Goal: Understand process/instructions

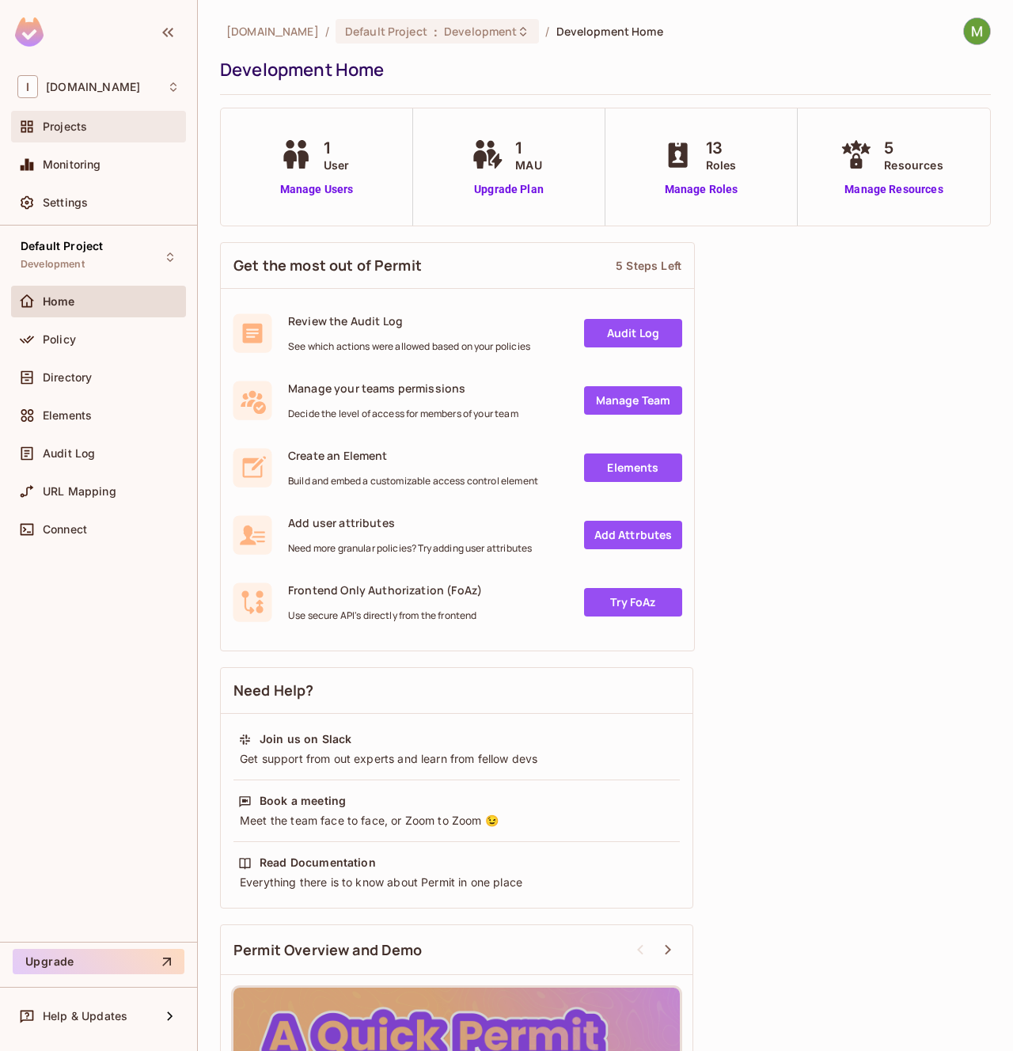
click at [32, 126] on icon at bounding box center [27, 127] width 16 height 16
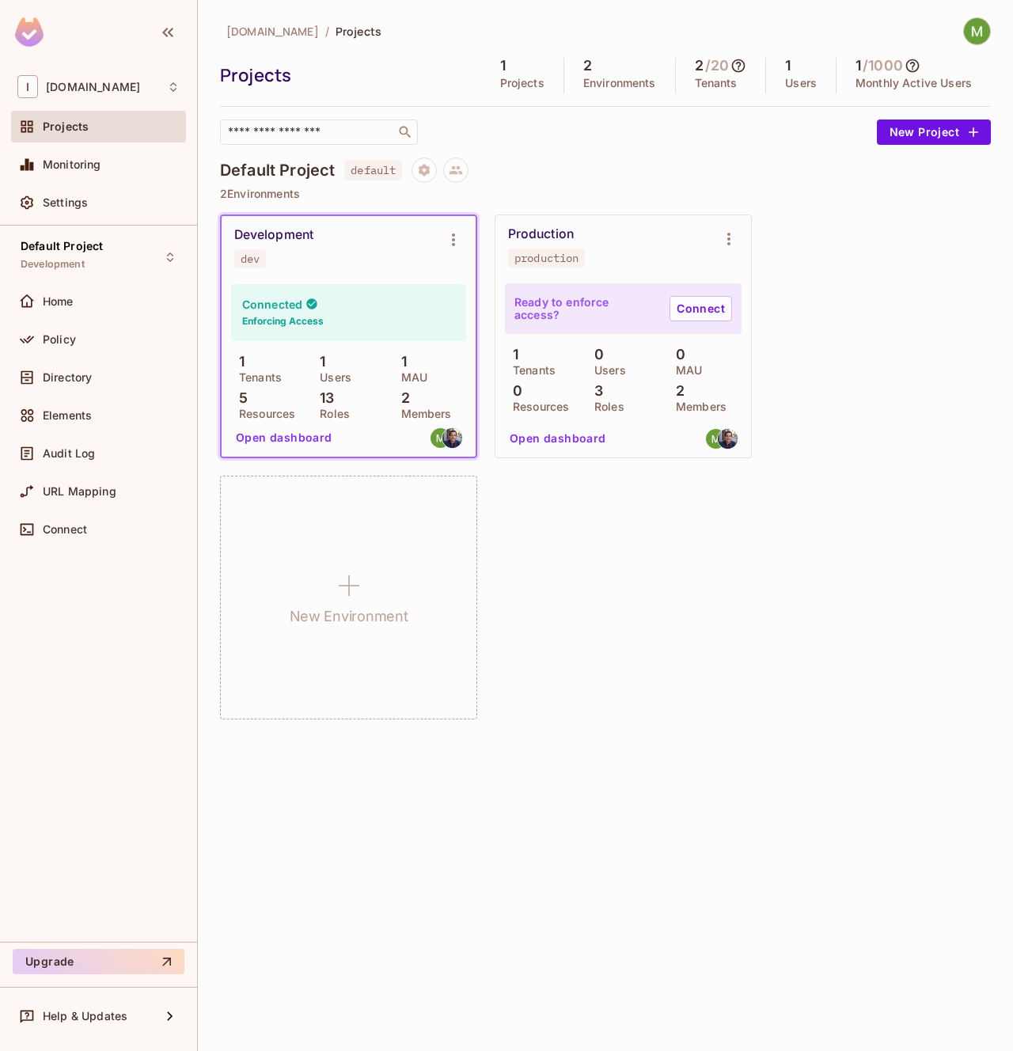
click at [781, 743] on div "[DOMAIN_NAME] / Projects Projects 1 Projects 2 Environments 2 / 20 Tenants 1 Us…" at bounding box center [605, 525] width 815 height 1051
click at [74, 302] on span "Home" at bounding box center [58, 301] width 31 height 13
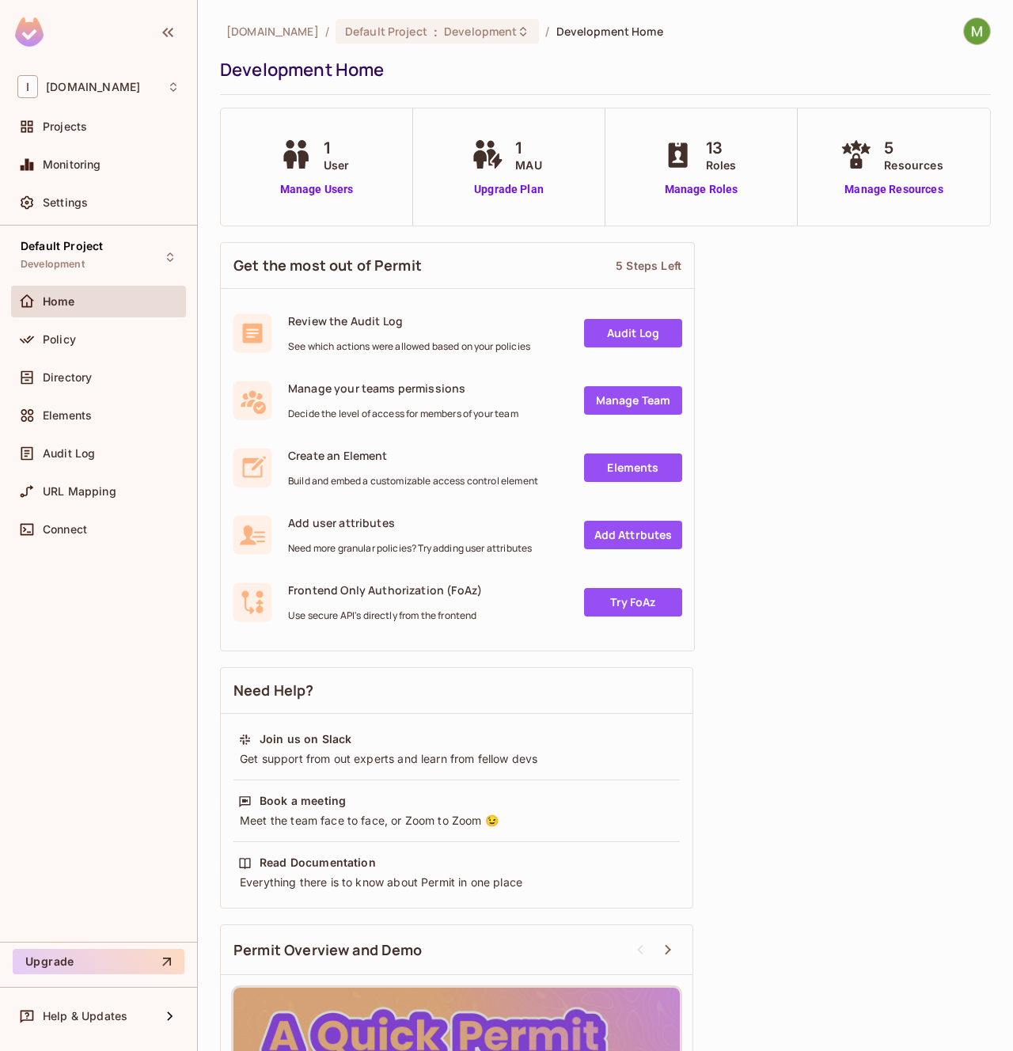
click at [314, 208] on div "1 User Manage Users" at bounding box center [317, 166] width 192 height 117
drag, startPoint x: 315, startPoint y: 186, endPoint x: 312, endPoint y: 214, distance: 28.7
click at [315, 186] on link "Manage Users" at bounding box center [316, 189] width 81 height 17
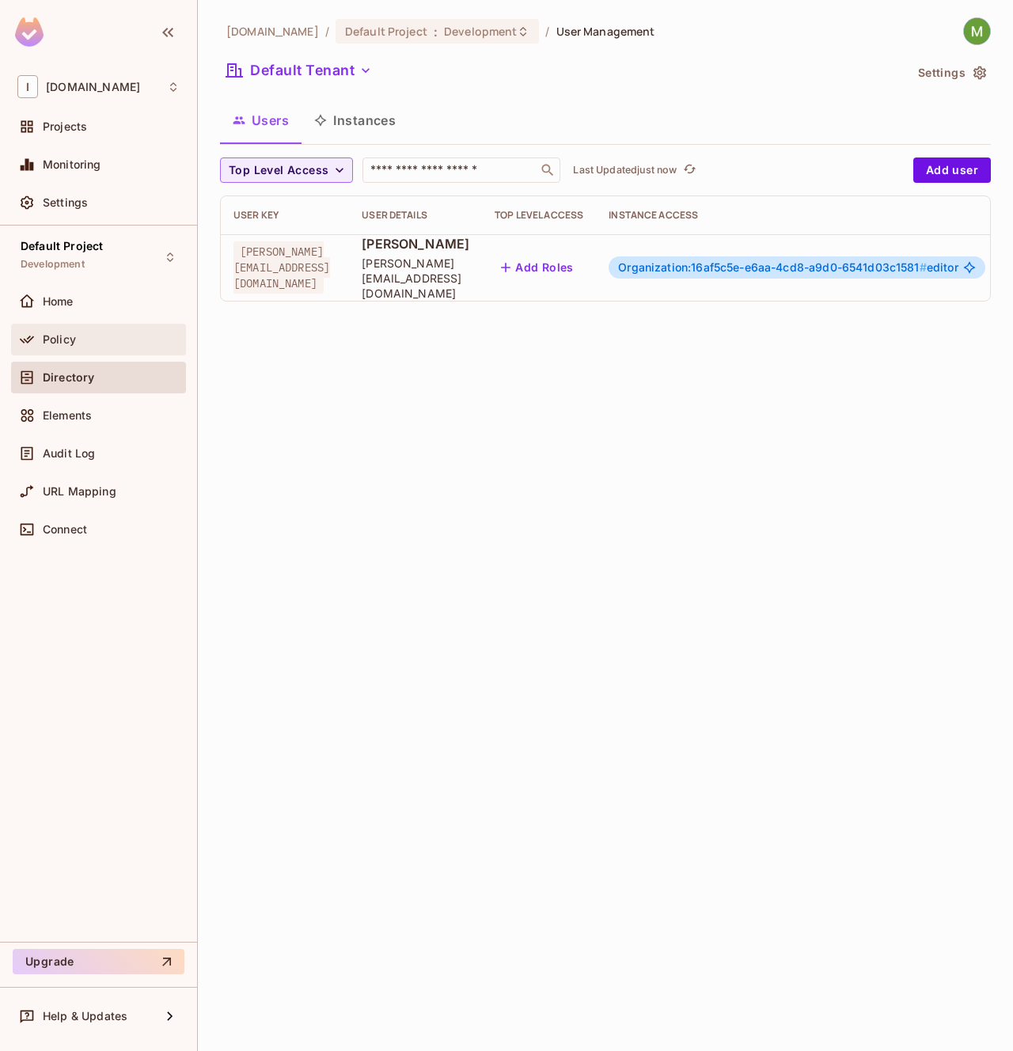
click at [51, 324] on div "Policy" at bounding box center [98, 340] width 175 height 32
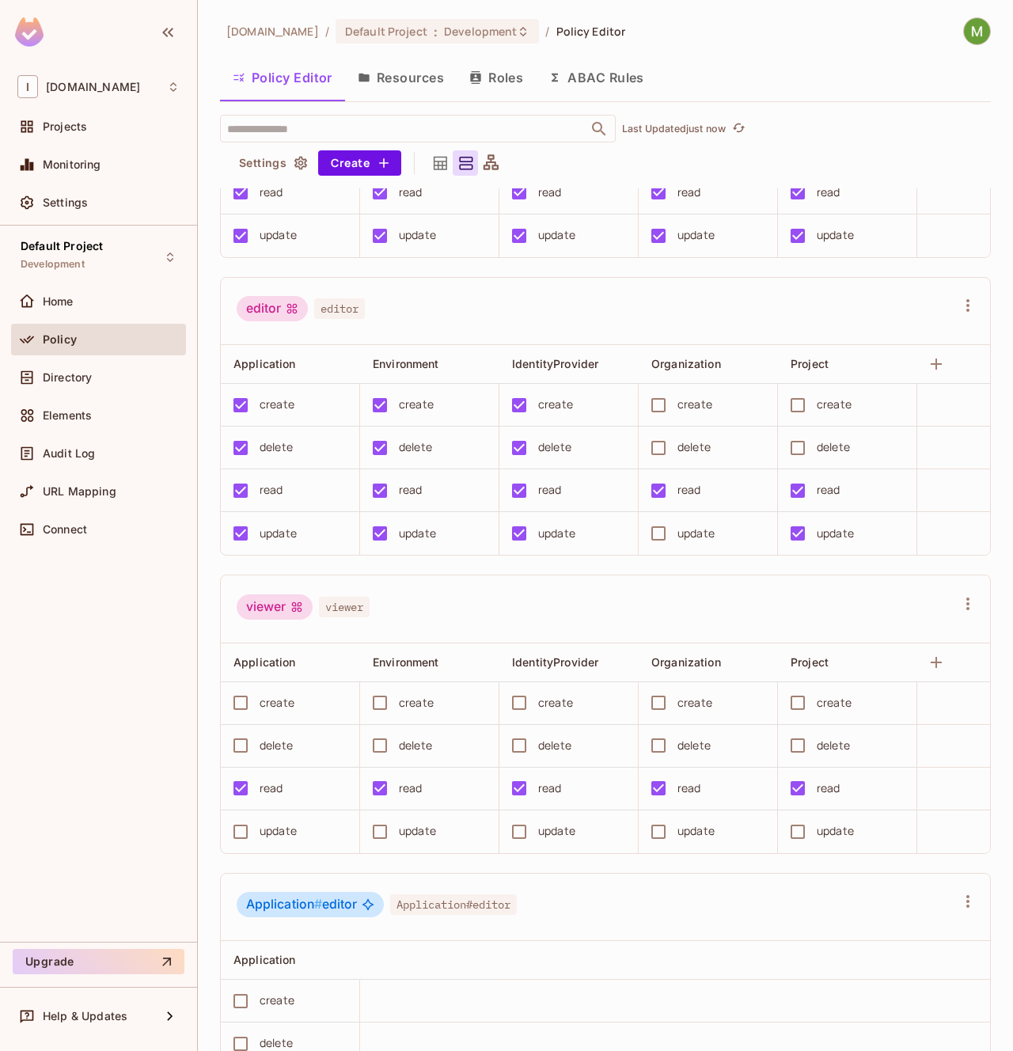
scroll to position [212, 0]
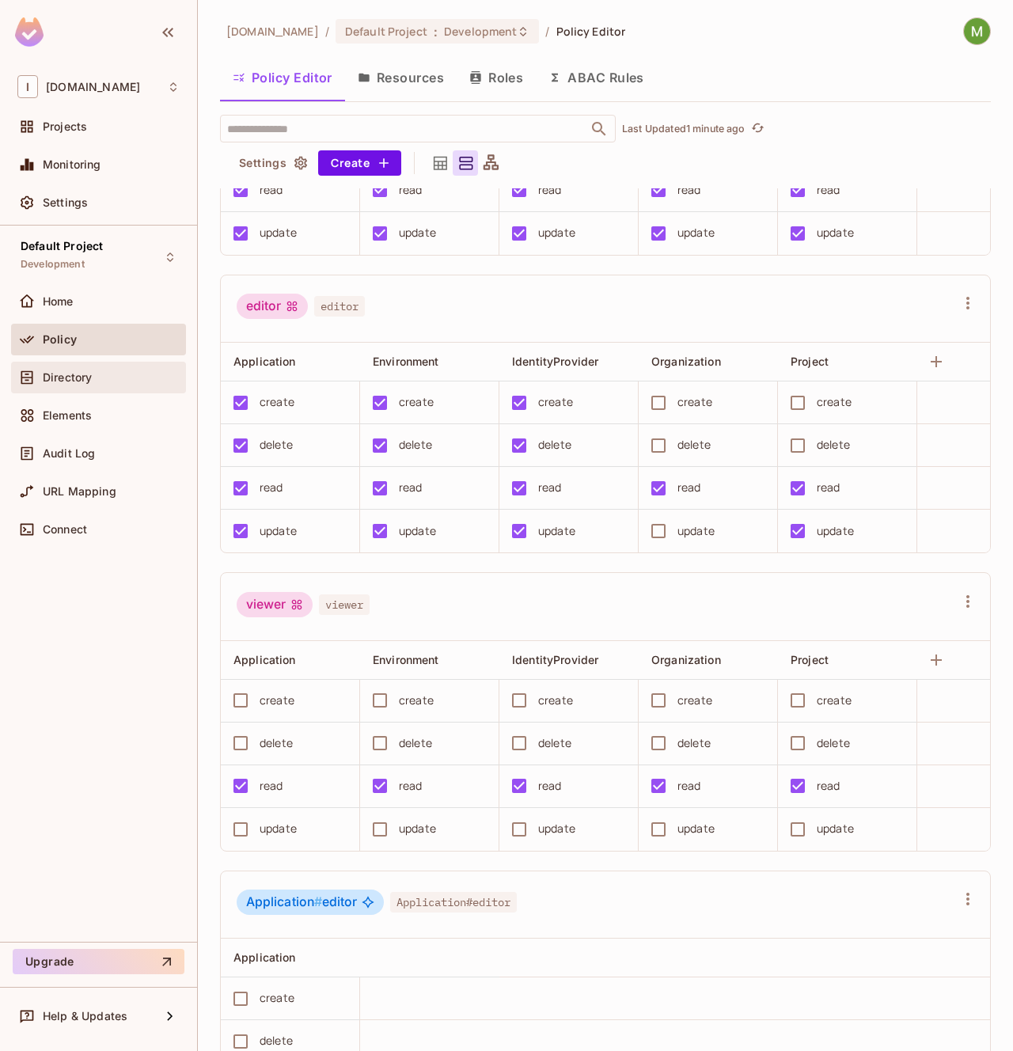
click at [35, 385] on span at bounding box center [26, 377] width 19 height 19
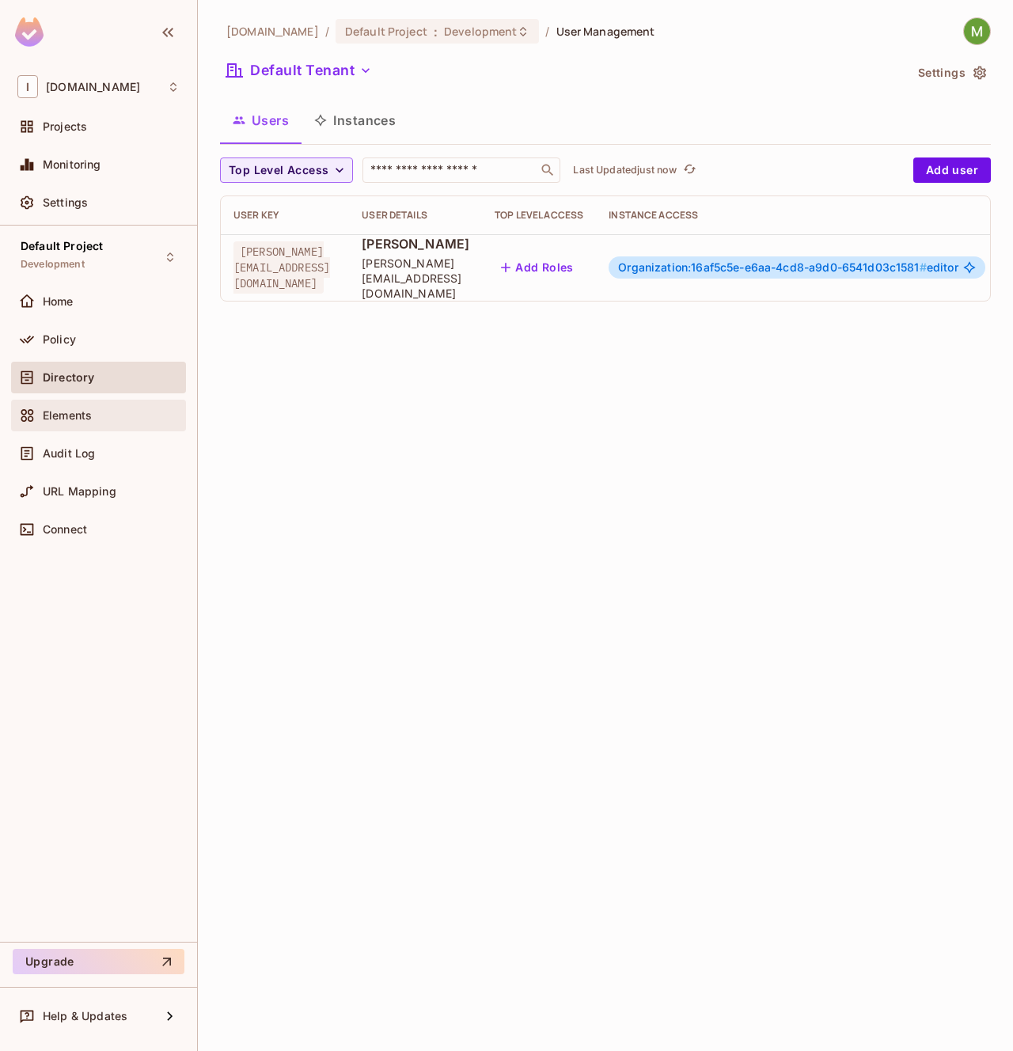
click at [71, 421] on span "Elements" at bounding box center [67, 415] width 49 height 13
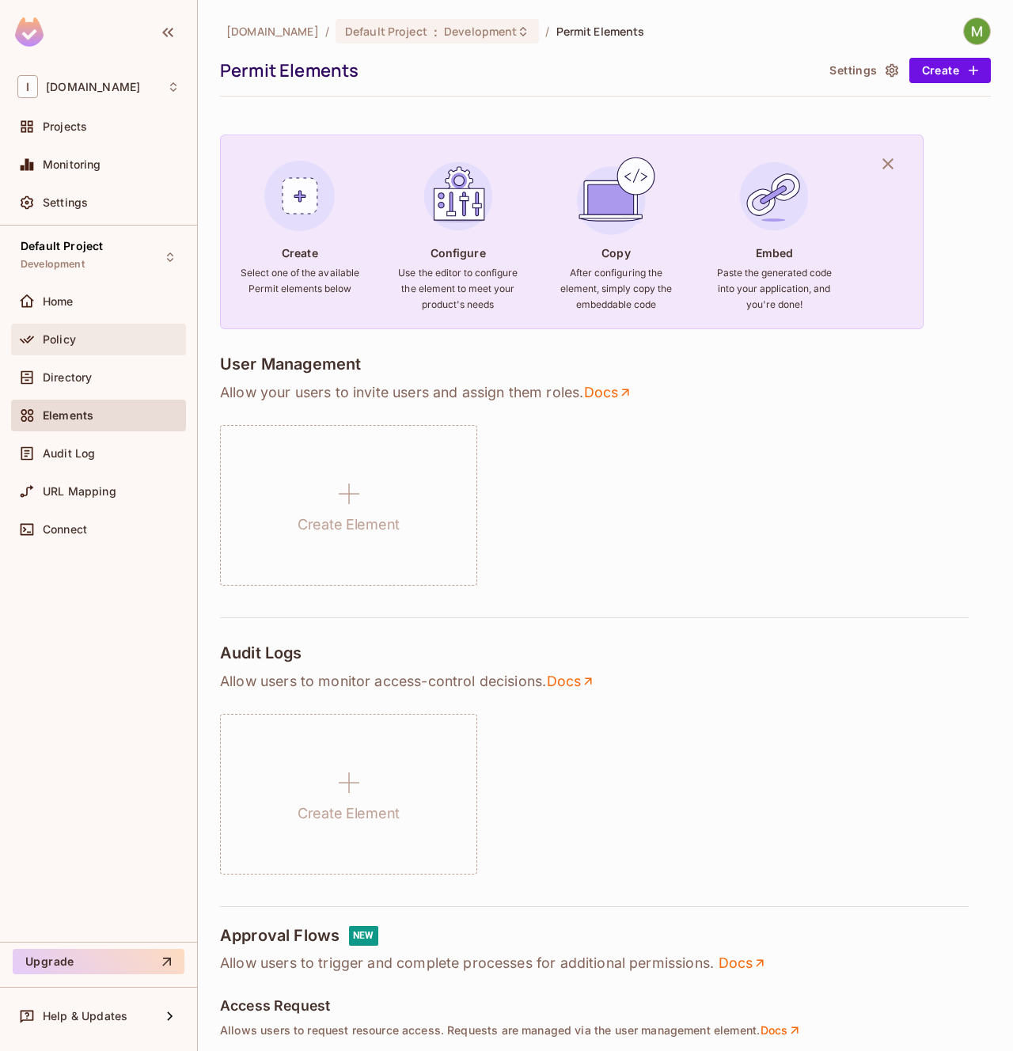
click at [36, 328] on div "Policy" at bounding box center [98, 340] width 175 height 32
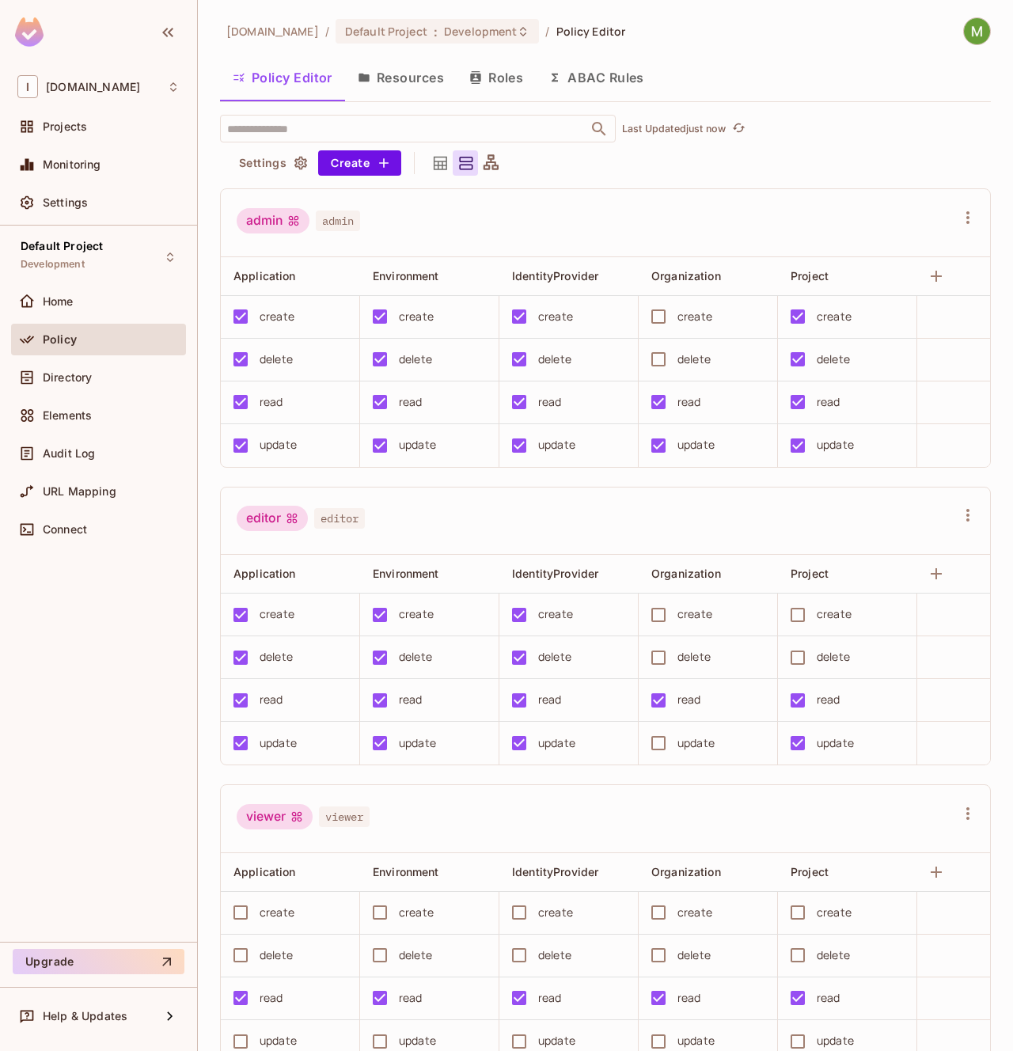
click at [417, 83] on button "Resources" at bounding box center [401, 78] width 112 height 40
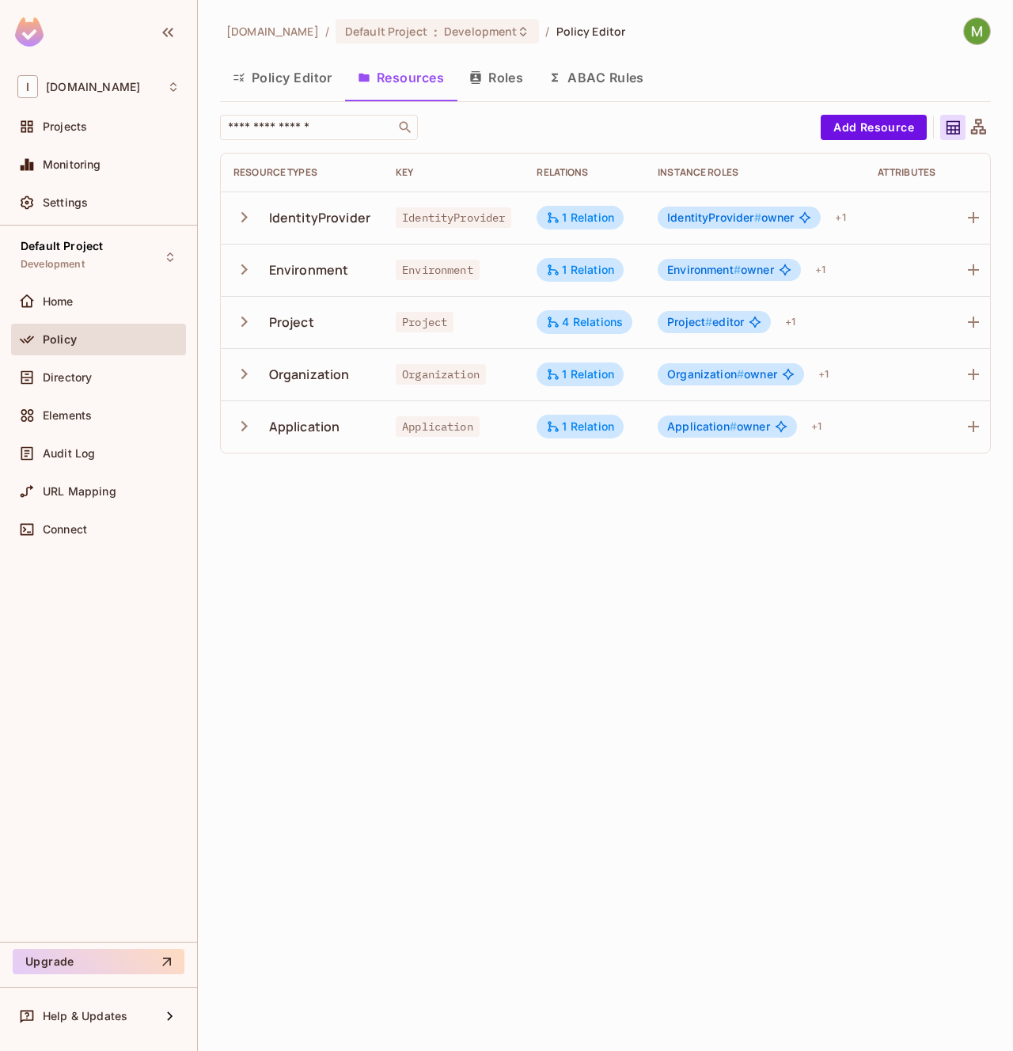
click at [242, 424] on icon "button" at bounding box center [243, 425] width 21 height 21
click at [567, 430] on div "1 Relation" at bounding box center [580, 426] width 68 height 14
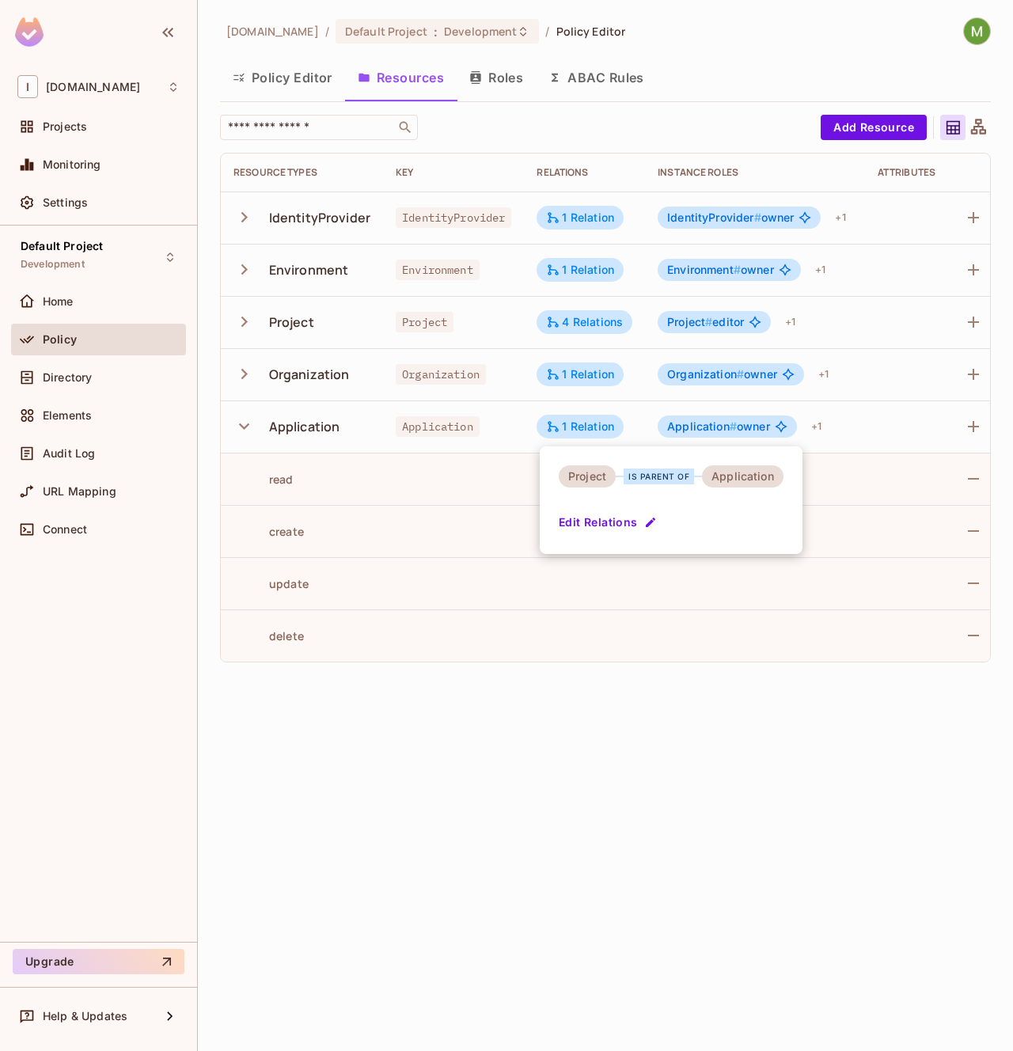
click at [233, 374] on div at bounding box center [506, 525] width 1013 height 1051
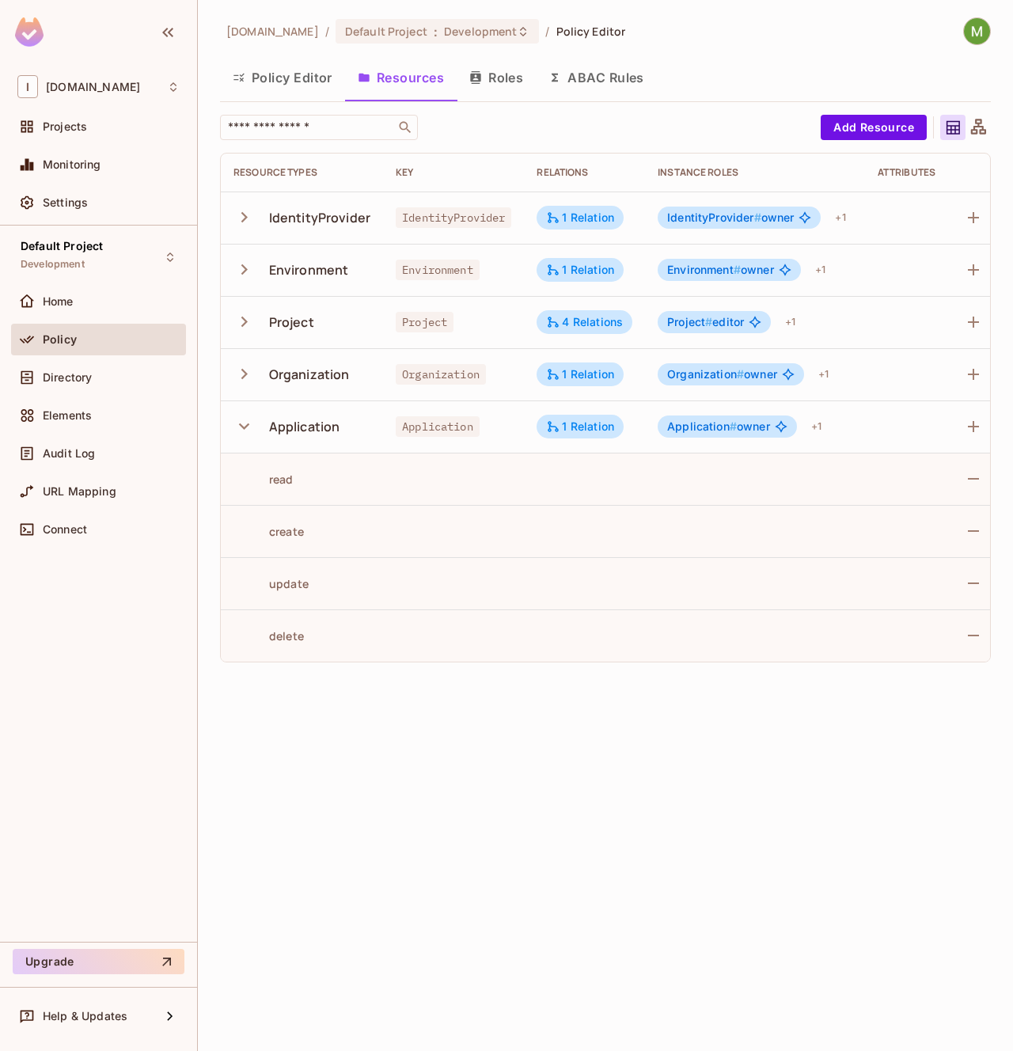
click at [239, 371] on icon "button" at bounding box center [243, 373] width 21 height 21
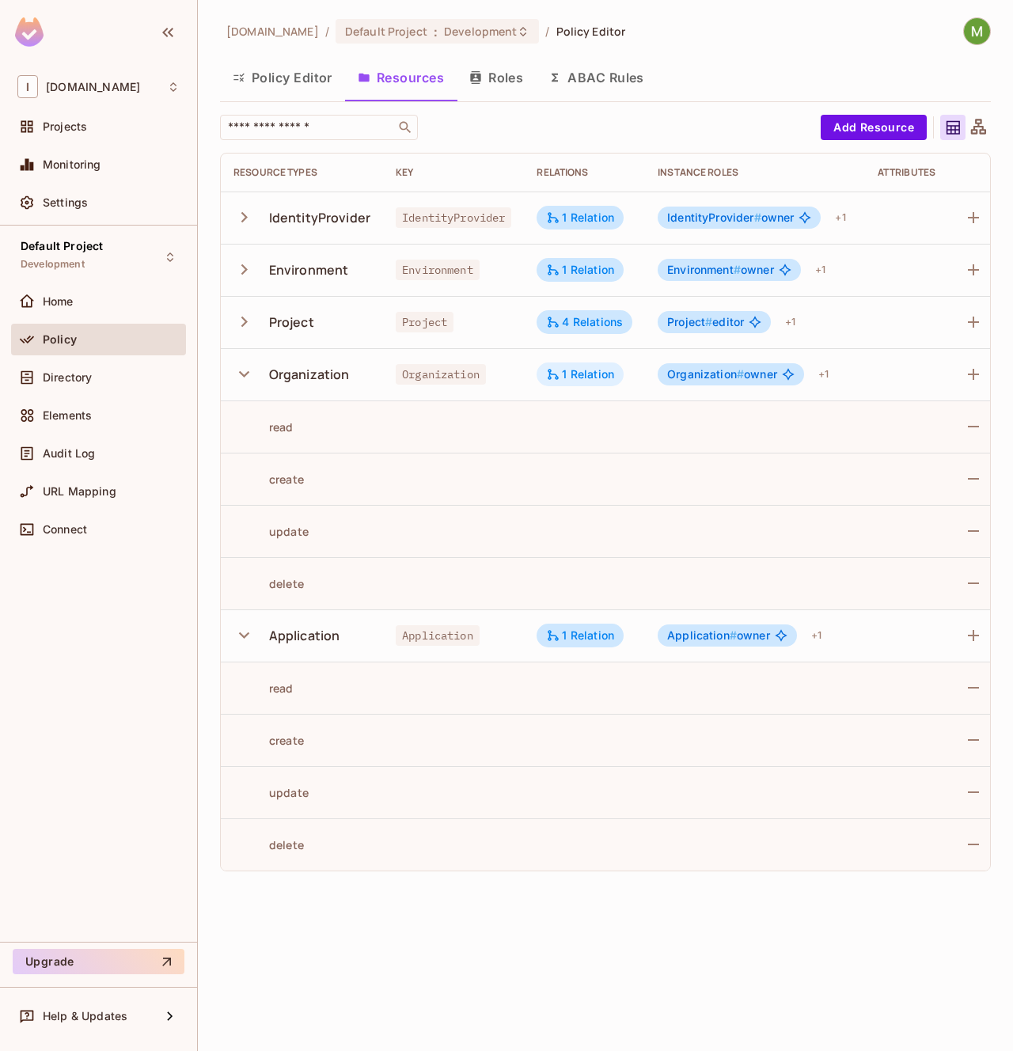
click at [585, 372] on div "1 Relation" at bounding box center [580, 374] width 68 height 14
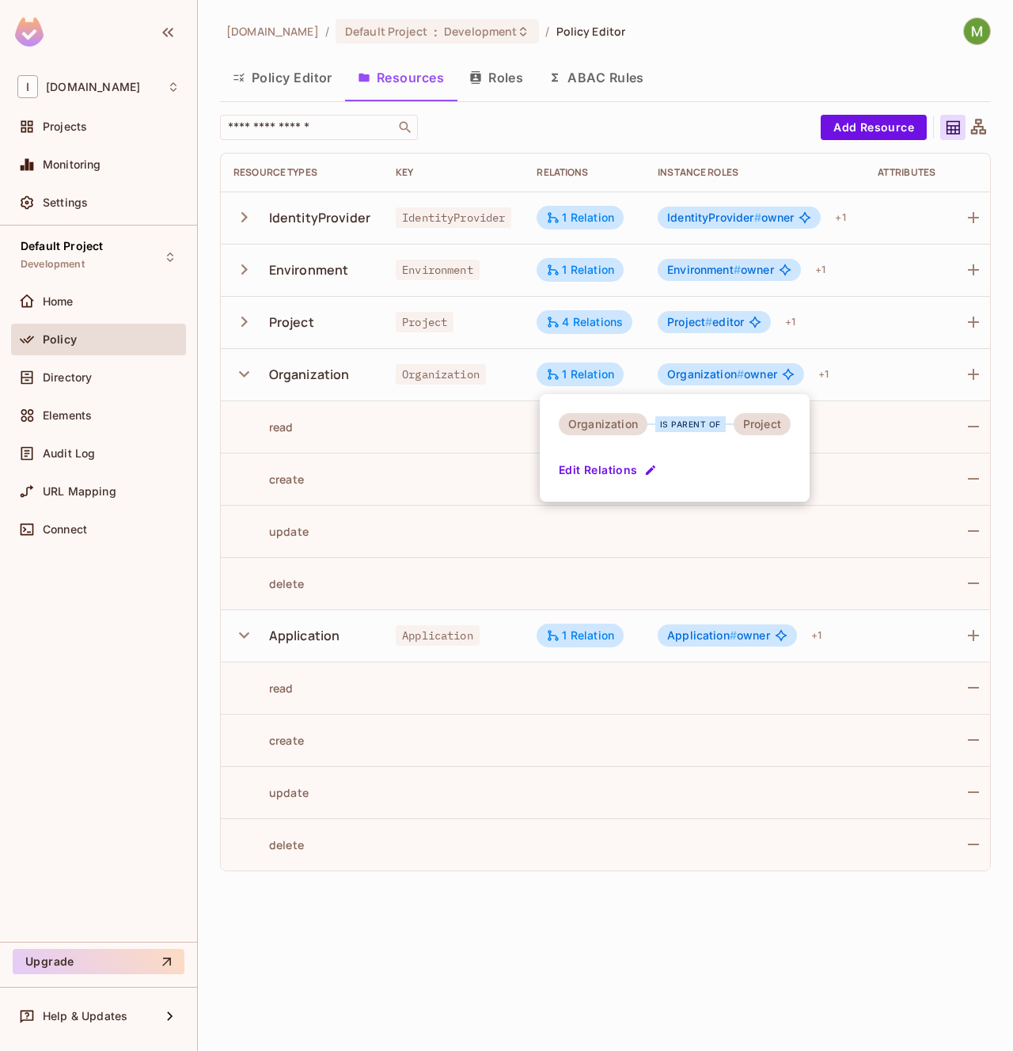
click at [514, 89] on div at bounding box center [506, 525] width 1013 height 1051
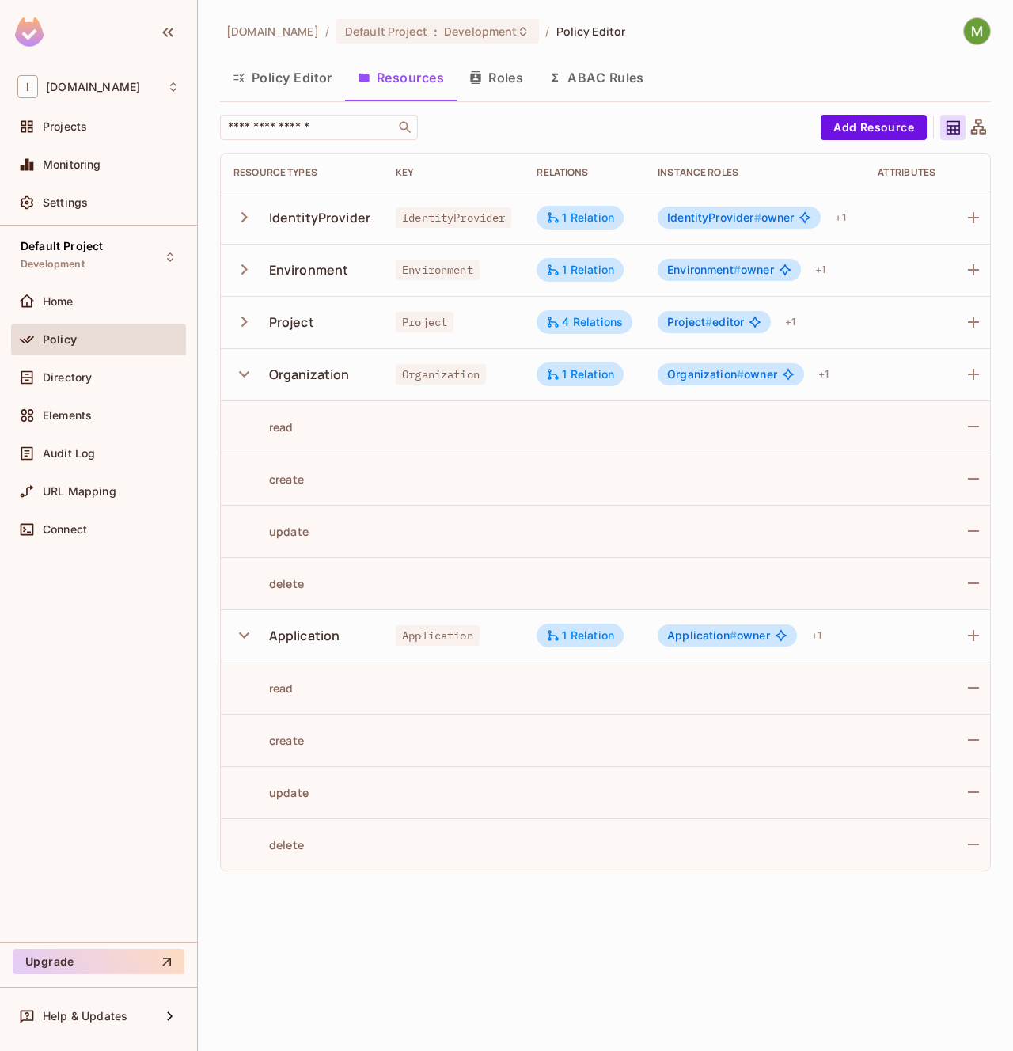
click at [502, 73] on button "Roles" at bounding box center [496, 78] width 79 height 40
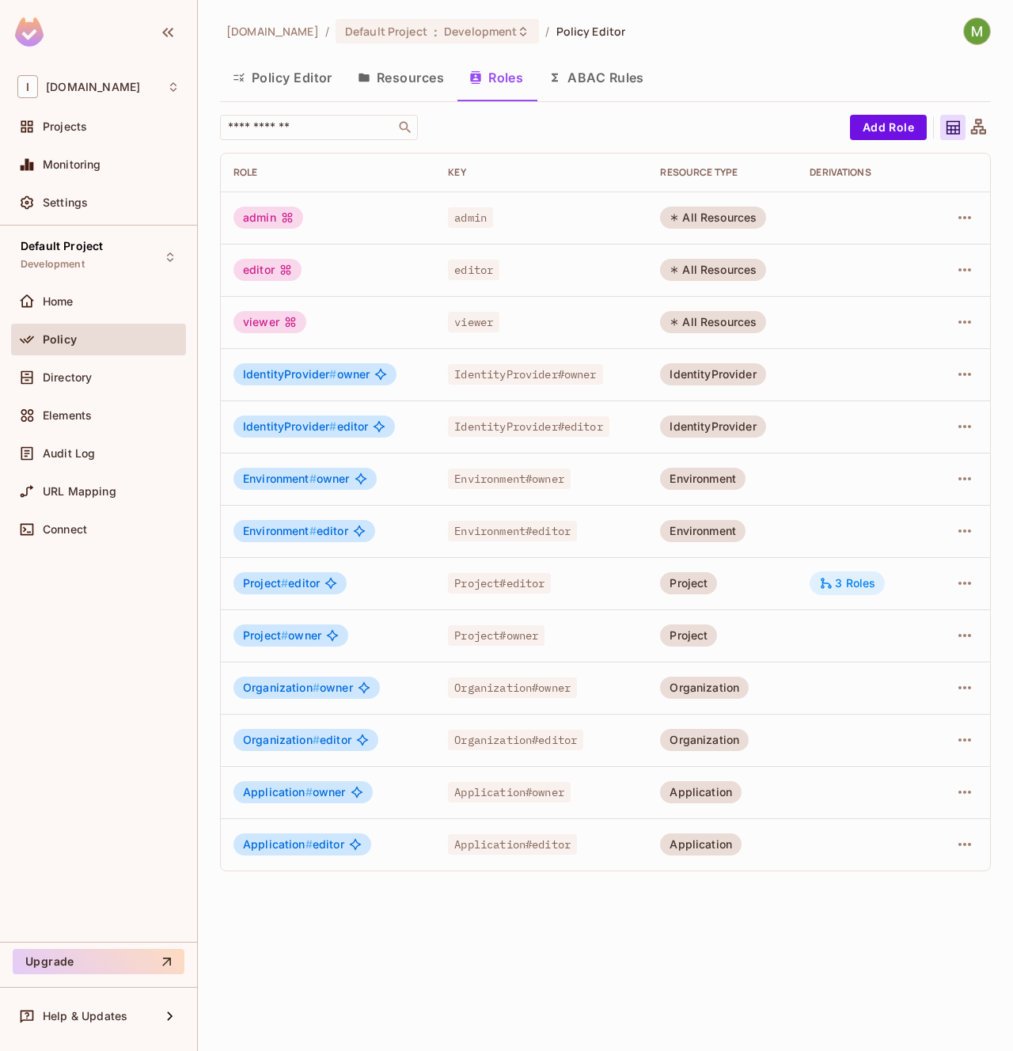
click at [833, 578] on icon at bounding box center [826, 583] width 14 height 14
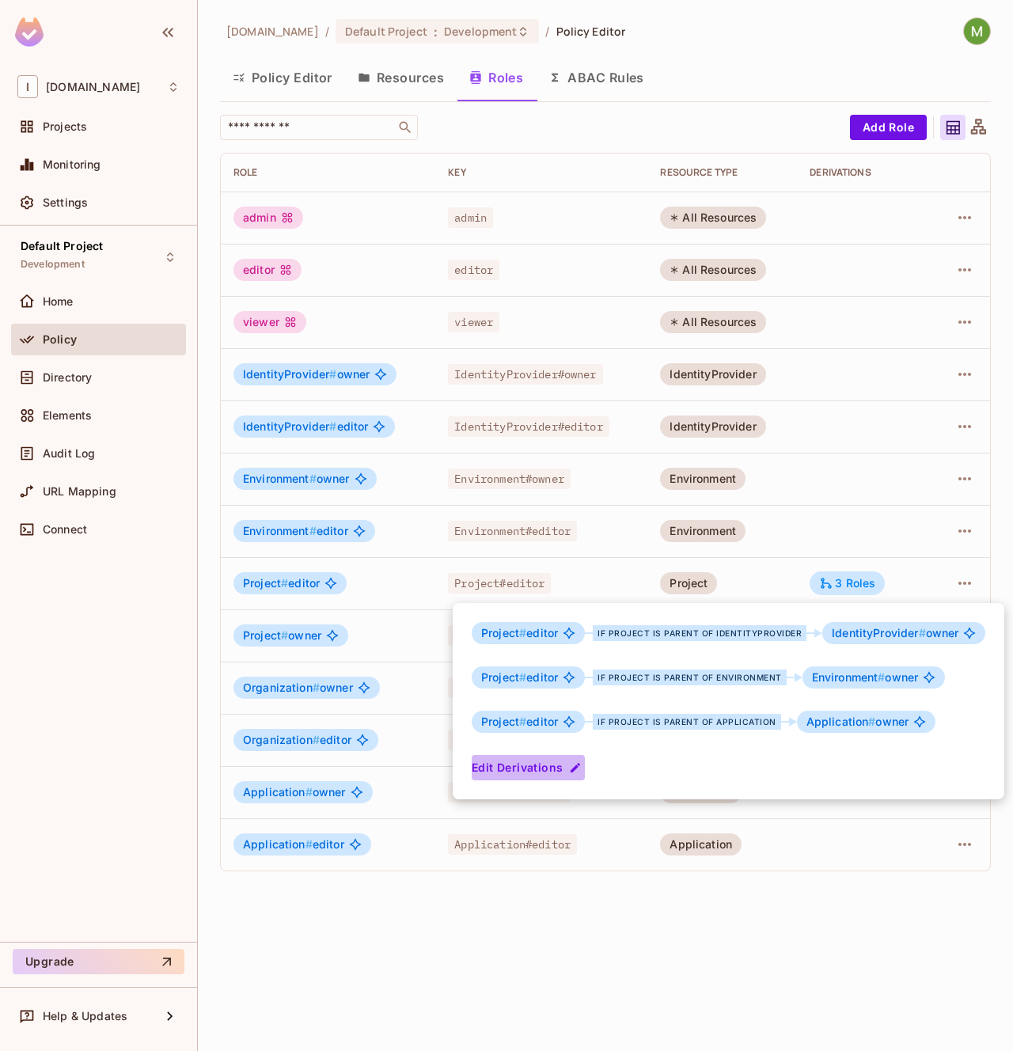
click at [496, 769] on button "Edit Derivations" at bounding box center [528, 767] width 113 height 25
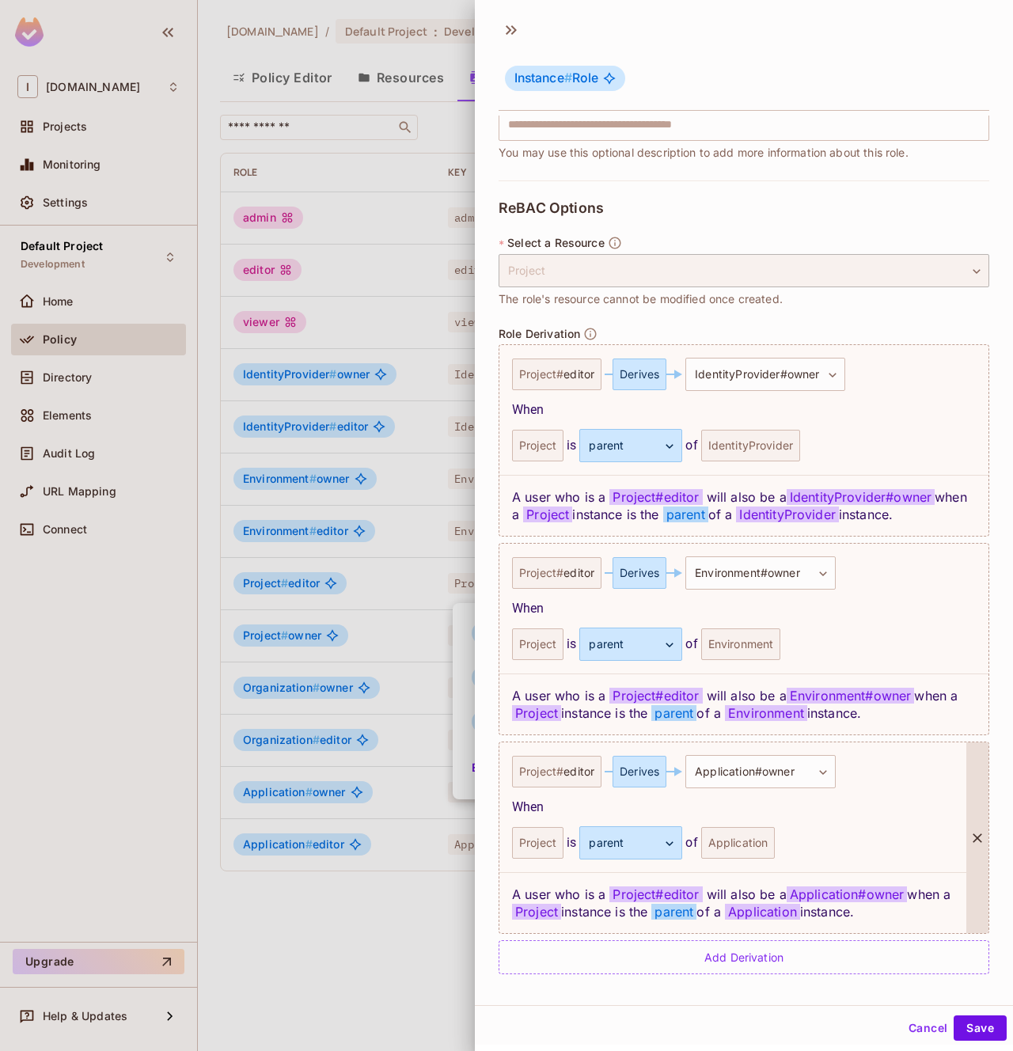
scroll to position [232, 0]
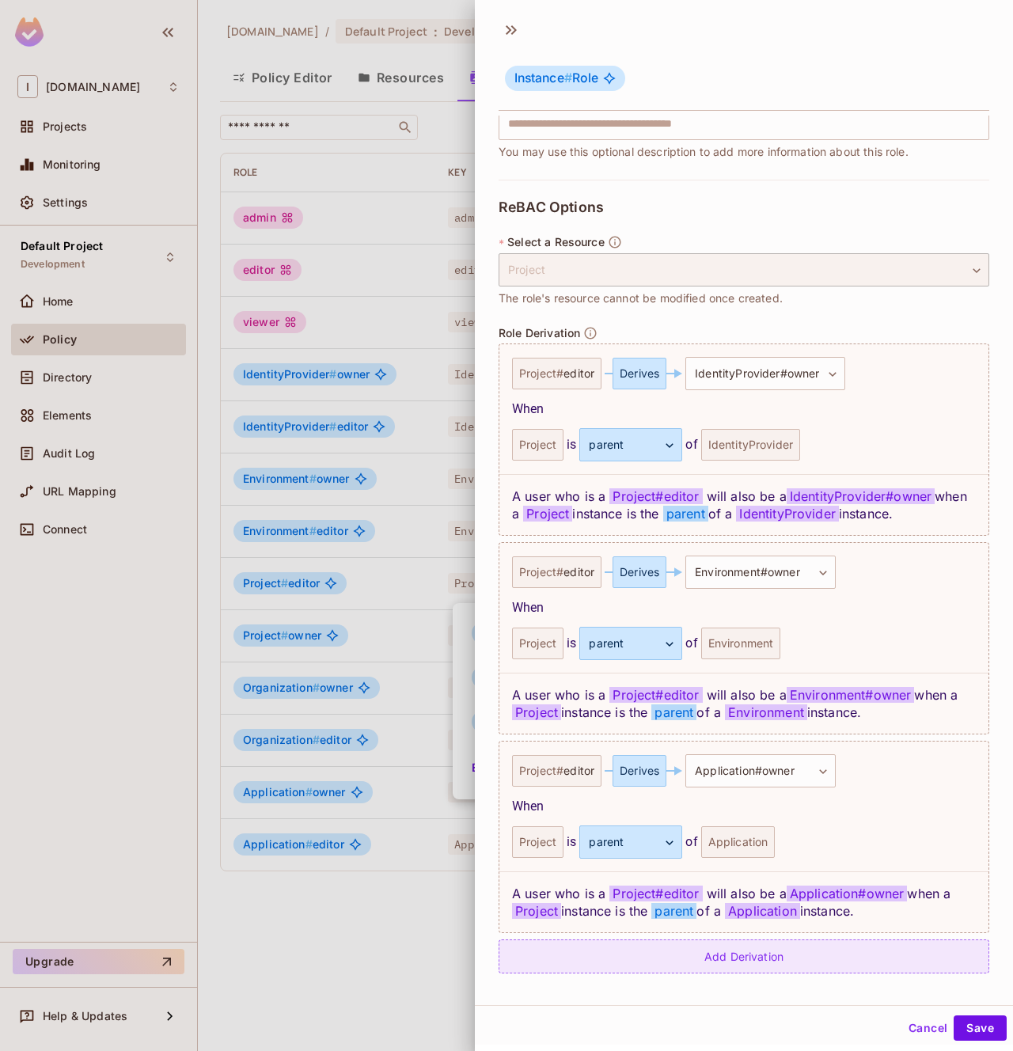
click at [741, 957] on div "Add Derivation" at bounding box center [743, 956] width 491 height 34
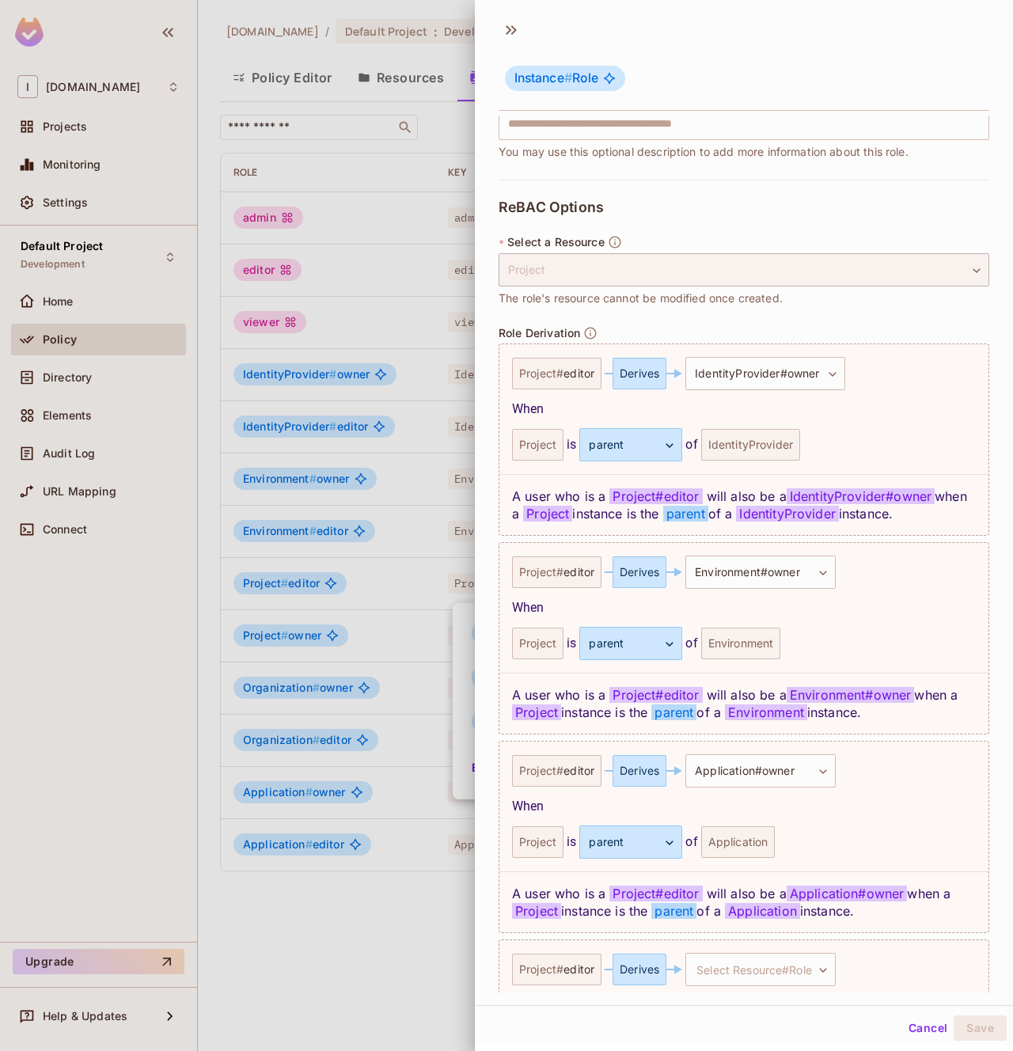
scroll to position [2, 0]
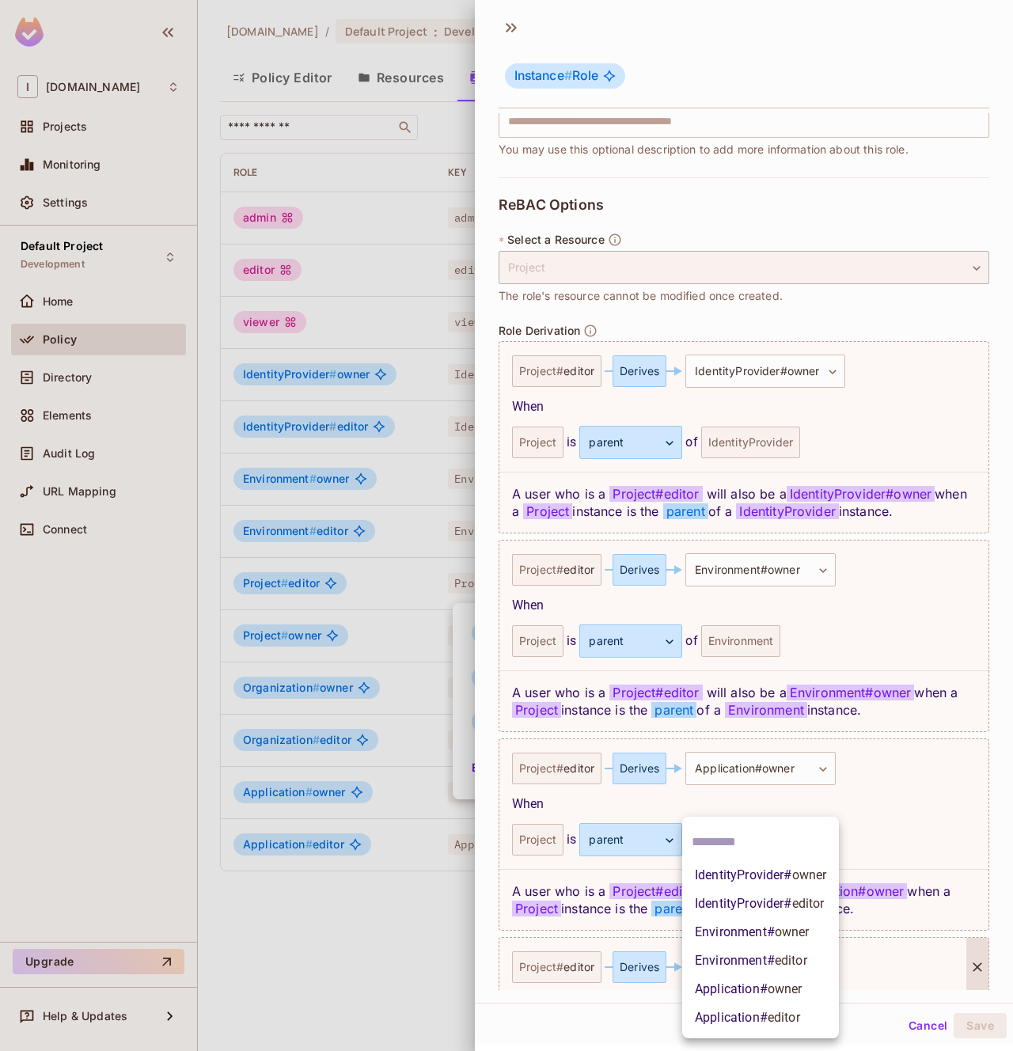
click at [760, 961] on body "I initialcapacity.io Projects Monitoring Settings Default Project Development H…" at bounding box center [506, 525] width 1013 height 1051
click at [741, 938] on span "Environment # owner" at bounding box center [752, 932] width 115 height 19
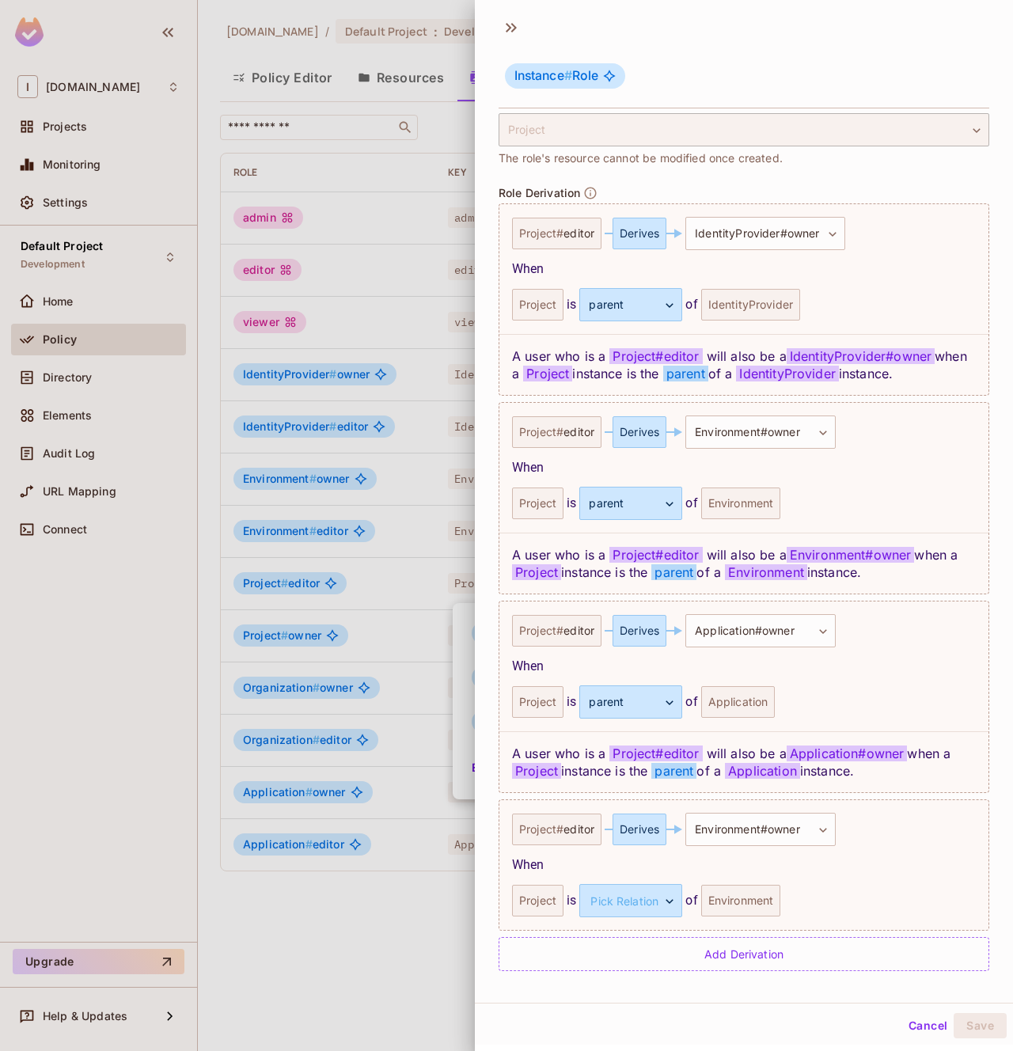
scroll to position [369, 0]
click at [923, 1022] on button "Cancel" at bounding box center [927, 1025] width 51 height 25
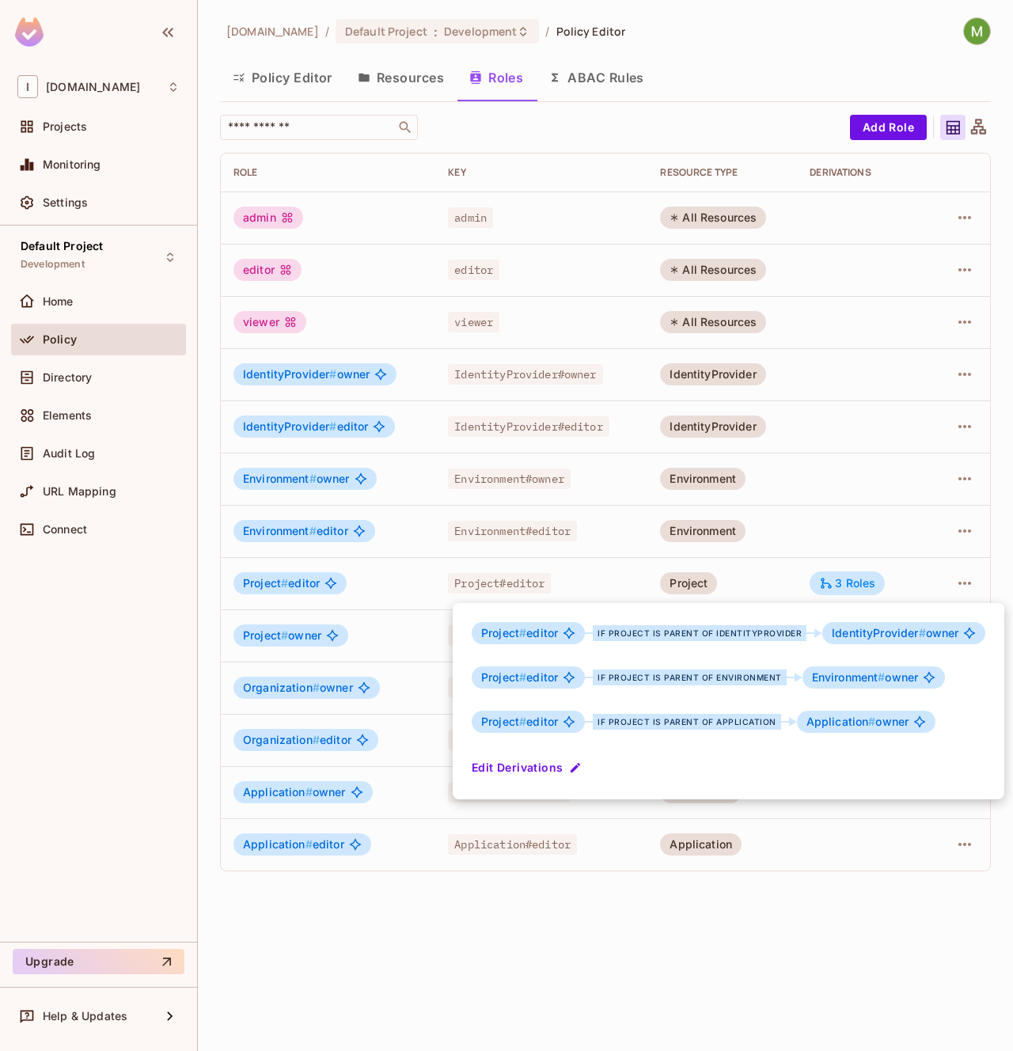
click at [621, 73] on div at bounding box center [506, 525] width 1013 height 1051
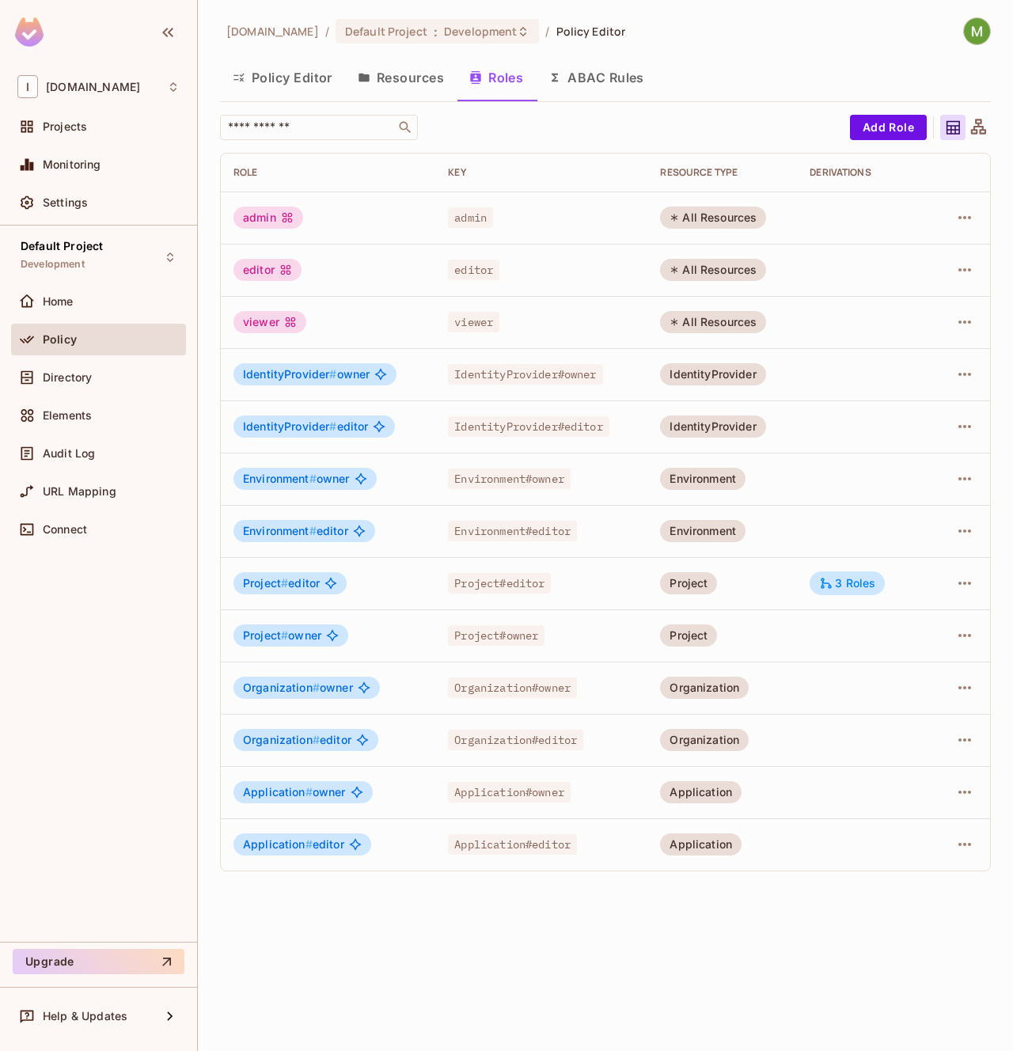
click at [611, 79] on button "ABAC Rules" at bounding box center [596, 78] width 121 height 40
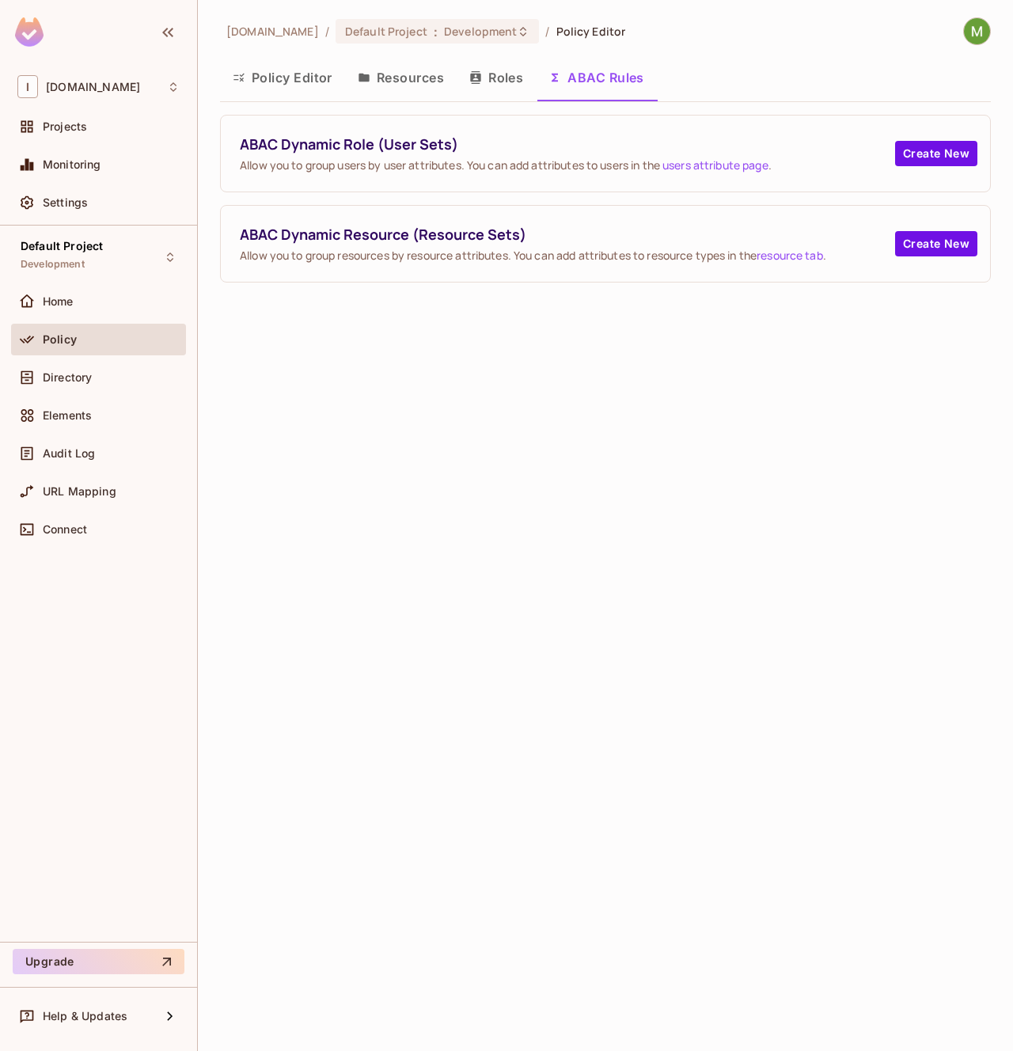
click at [378, 78] on button "Resources" at bounding box center [401, 78] width 112 height 40
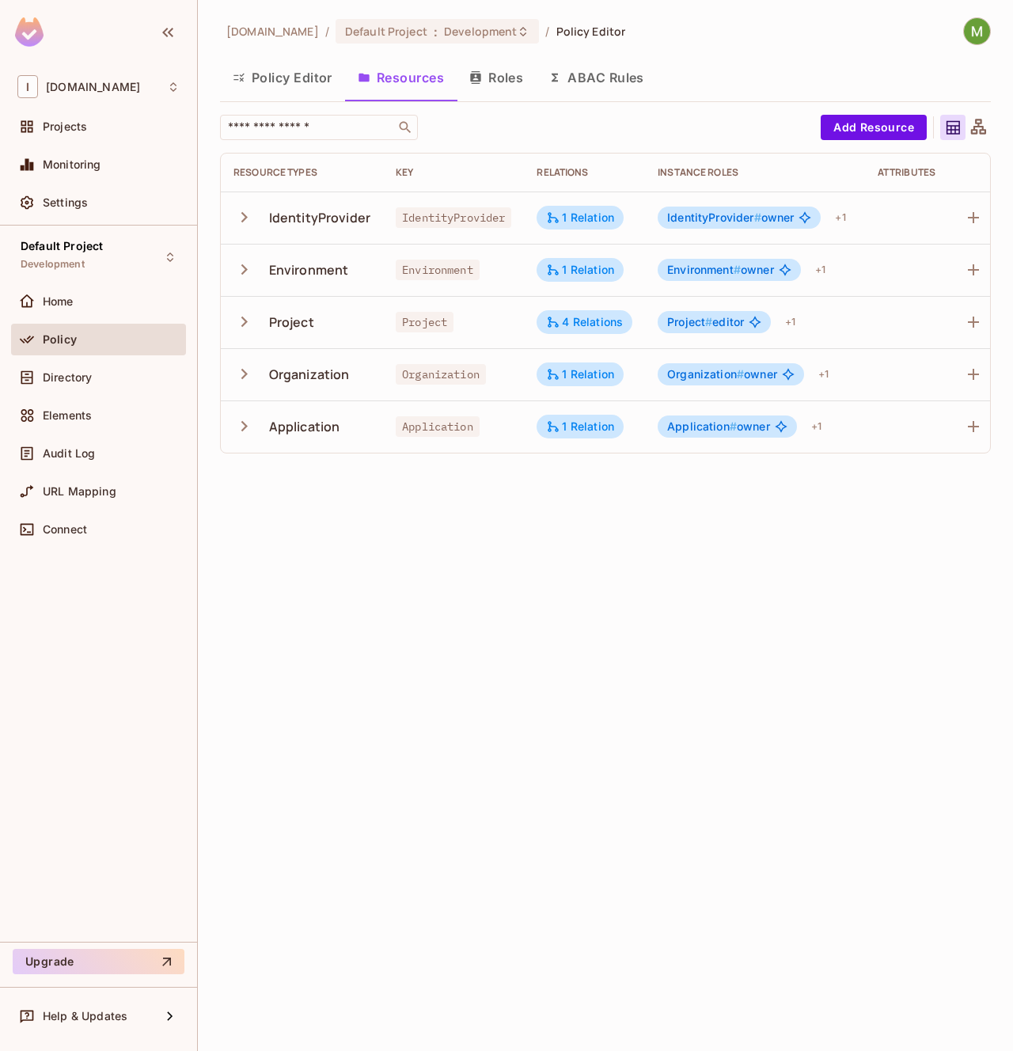
click at [286, 79] on button "Policy Editor" at bounding box center [282, 78] width 125 height 40
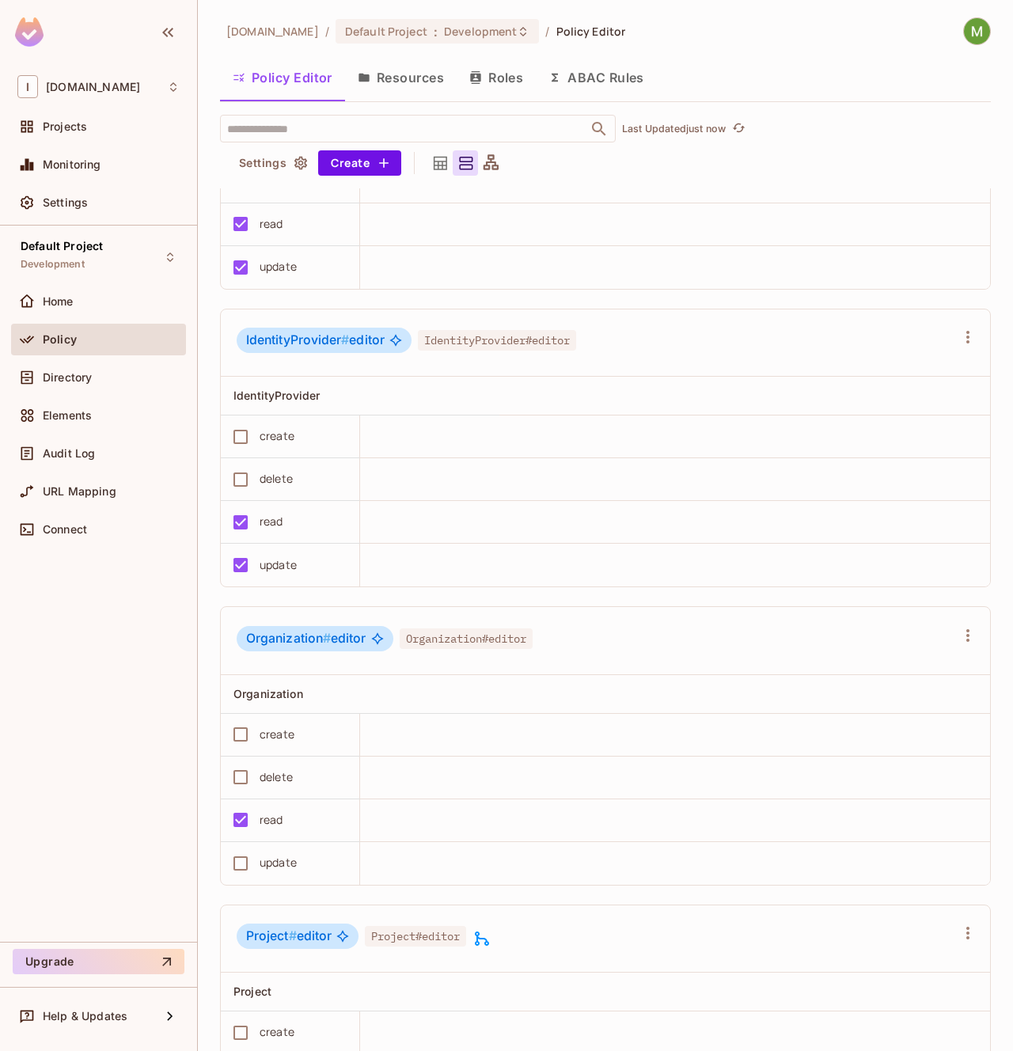
scroll to position [1867, 0]
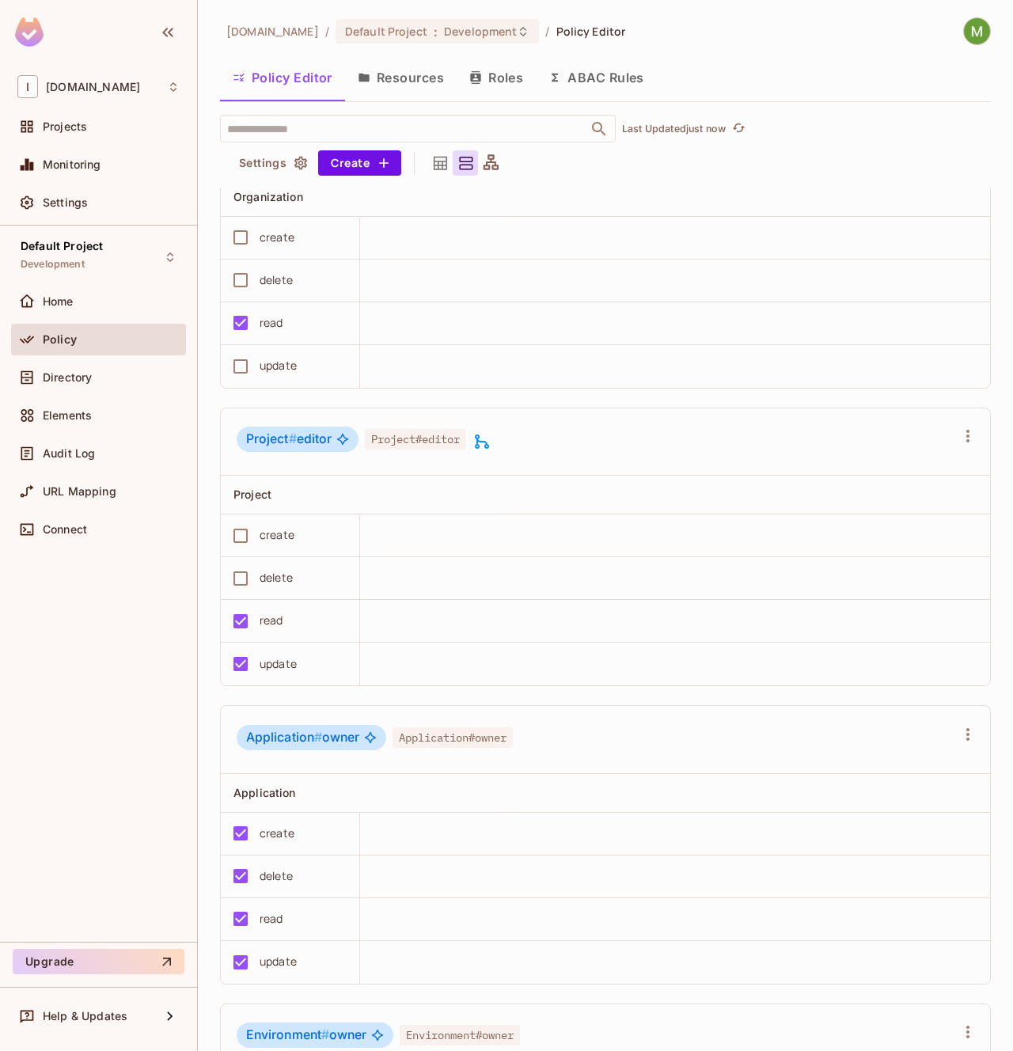
click at [484, 445] on icon at bounding box center [481, 441] width 19 height 19
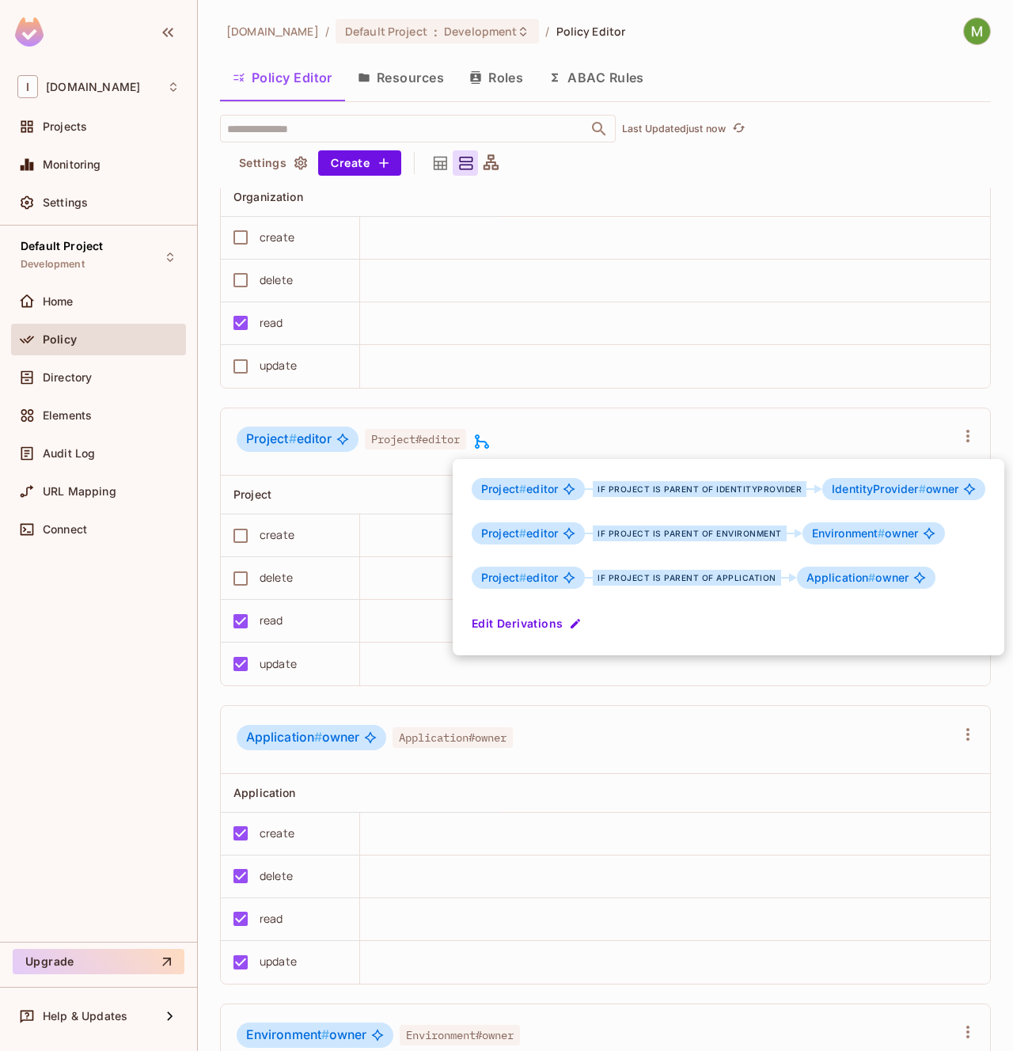
click at [220, 408] on div at bounding box center [506, 525] width 1013 height 1051
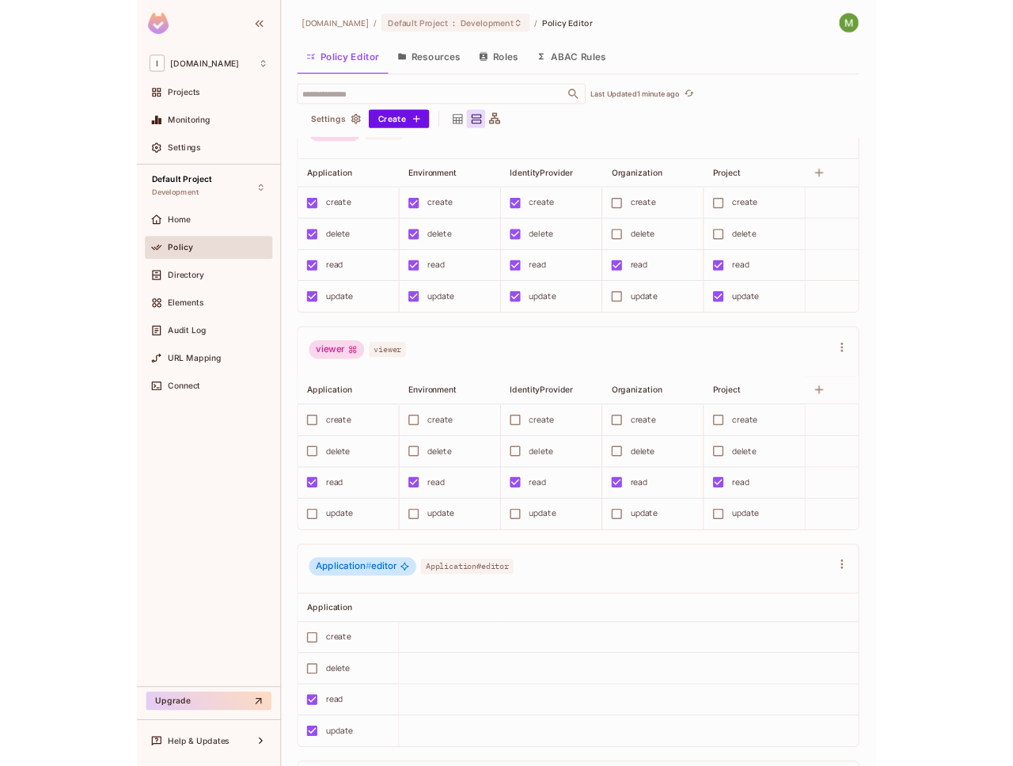
scroll to position [0, 0]
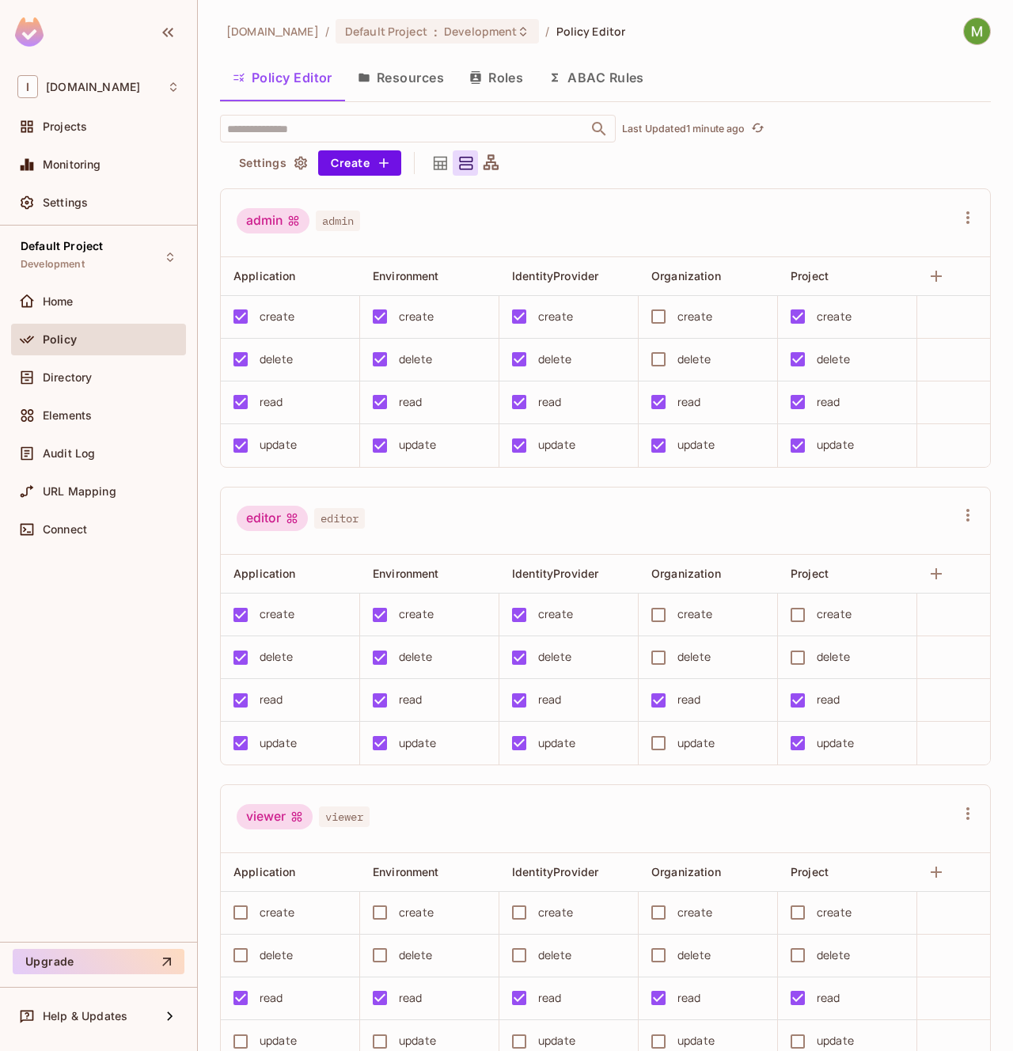
drag, startPoint x: 669, startPoint y: 174, endPoint x: 661, endPoint y: 173, distance: 8.0
click at [669, 174] on div "​ Last Updated 1 minute ago Settings Create" at bounding box center [605, 145] width 771 height 61
click at [499, 164] on div at bounding box center [490, 162] width 25 height 25
